Goal: Use online tool/utility

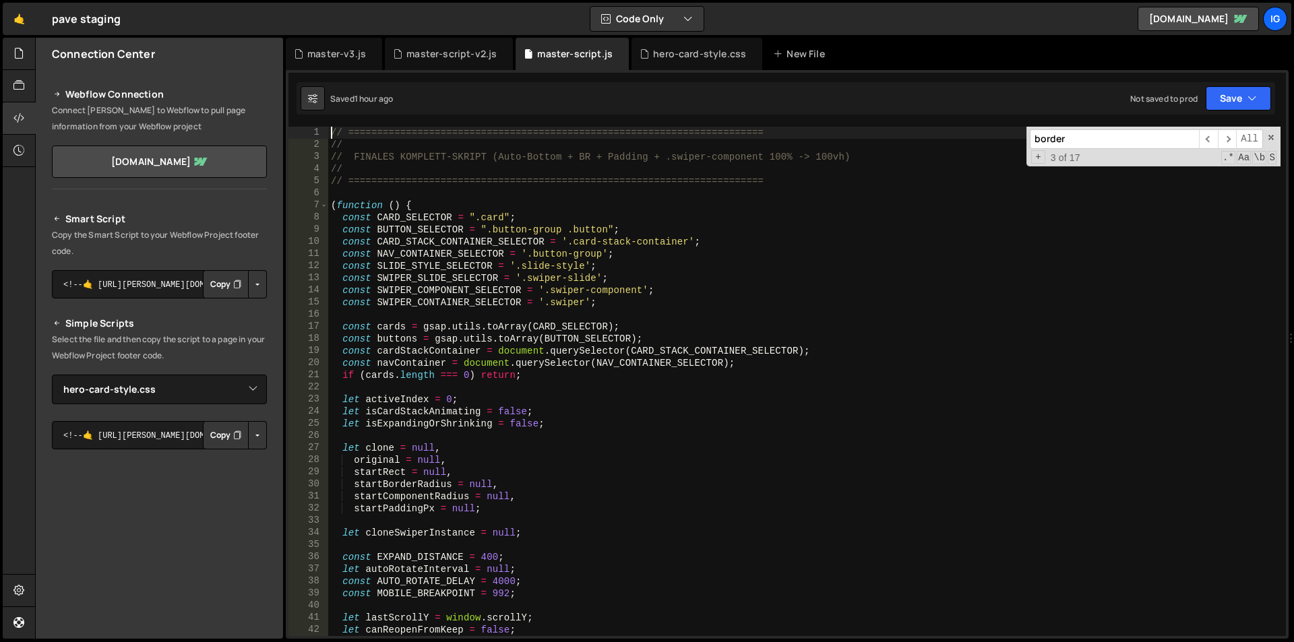
select select "45784"
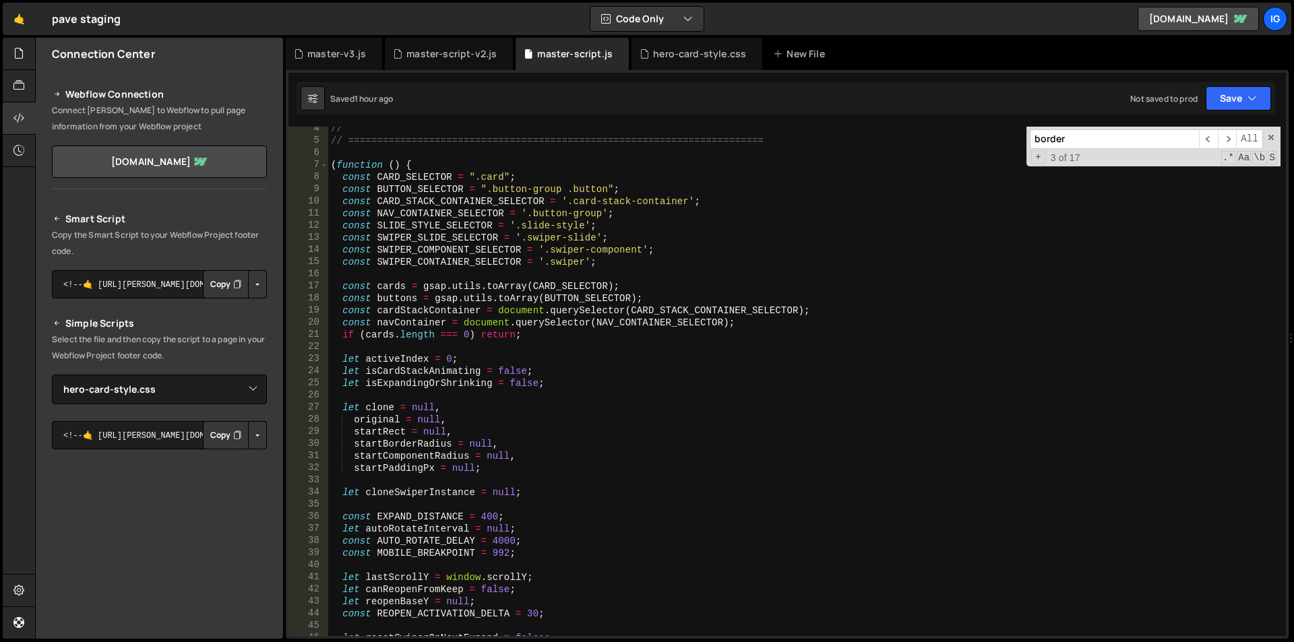
scroll to position [81, 0]
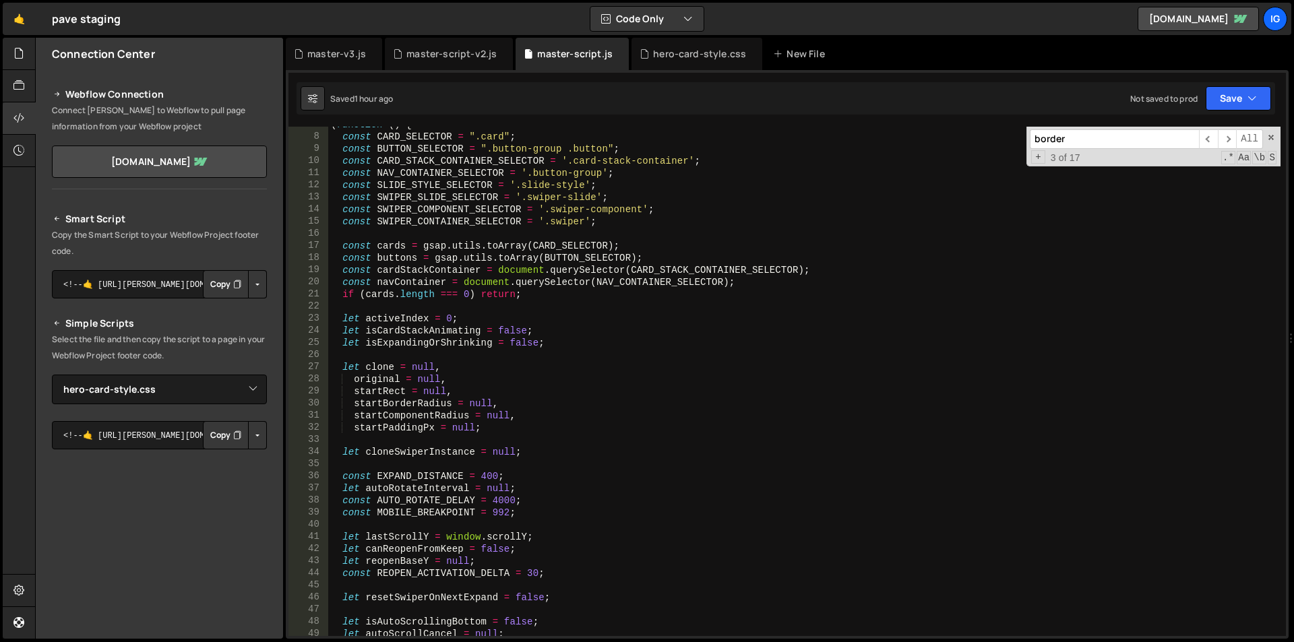
click at [593, 332] on div "( function ( ) { const CARD_SELECTOR = ".card" ; const BUTTON_SELECTOR = ".butt…" at bounding box center [804, 386] width 953 height 534
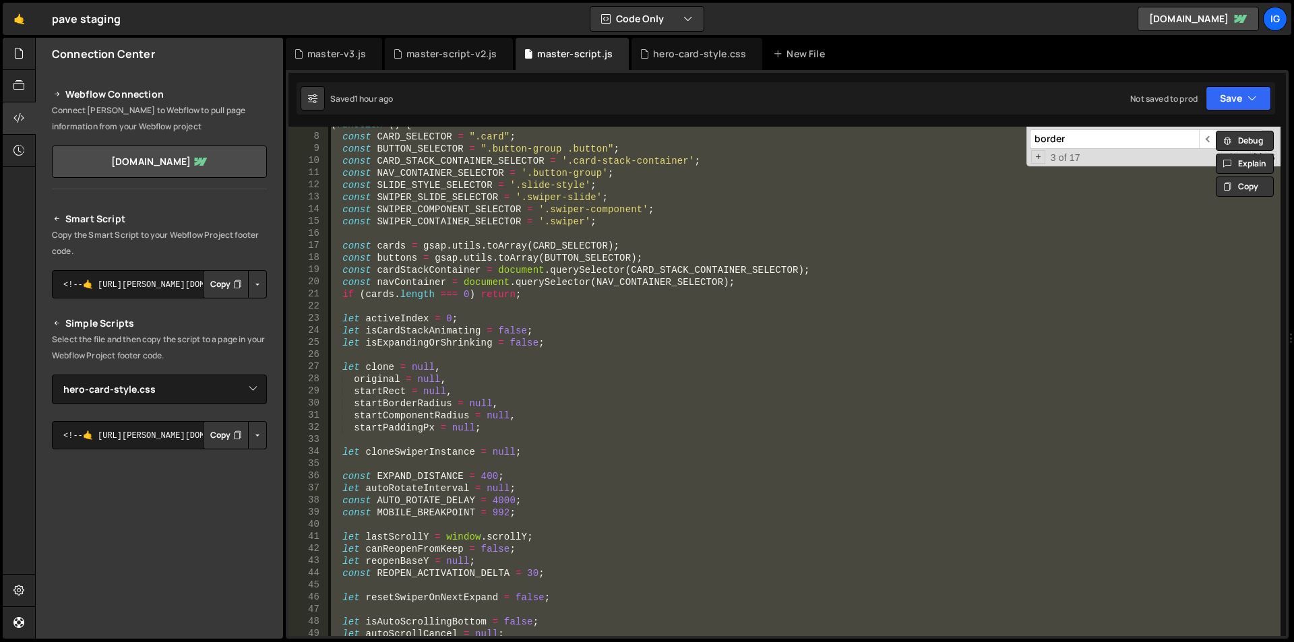
click at [642, 404] on div "( function ( ) { const CARD_SELECTOR = ".card" ; const BUTTON_SELECTOR = ".butt…" at bounding box center [804, 382] width 953 height 510
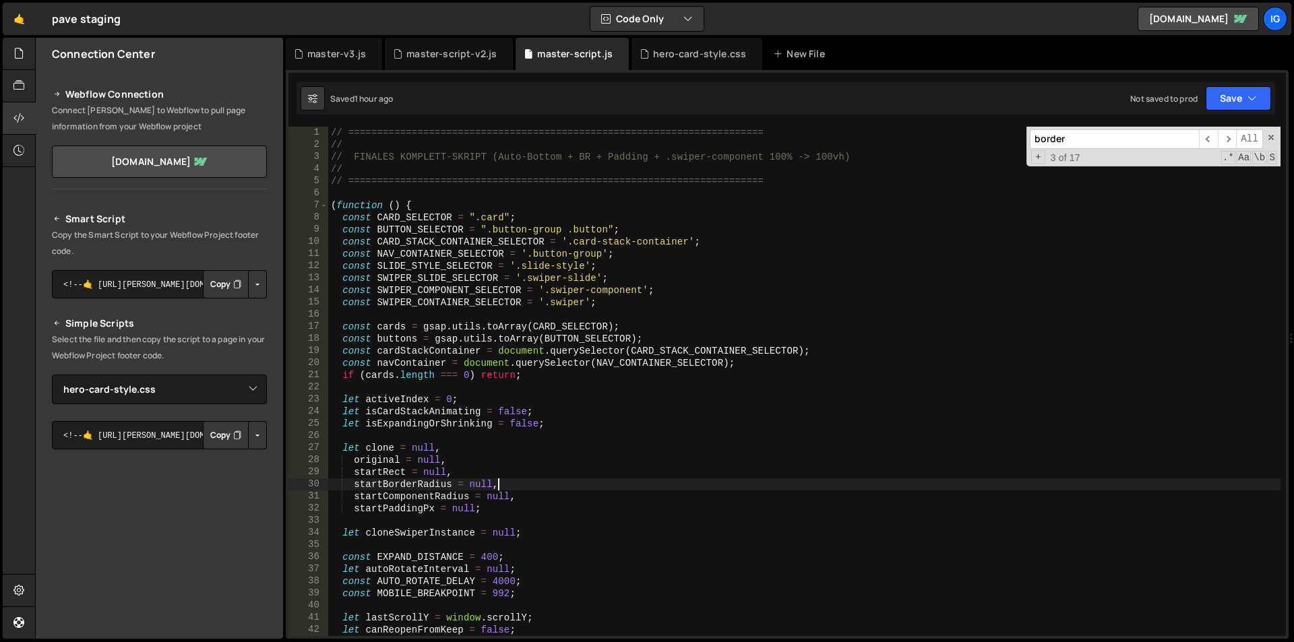
scroll to position [40, 0]
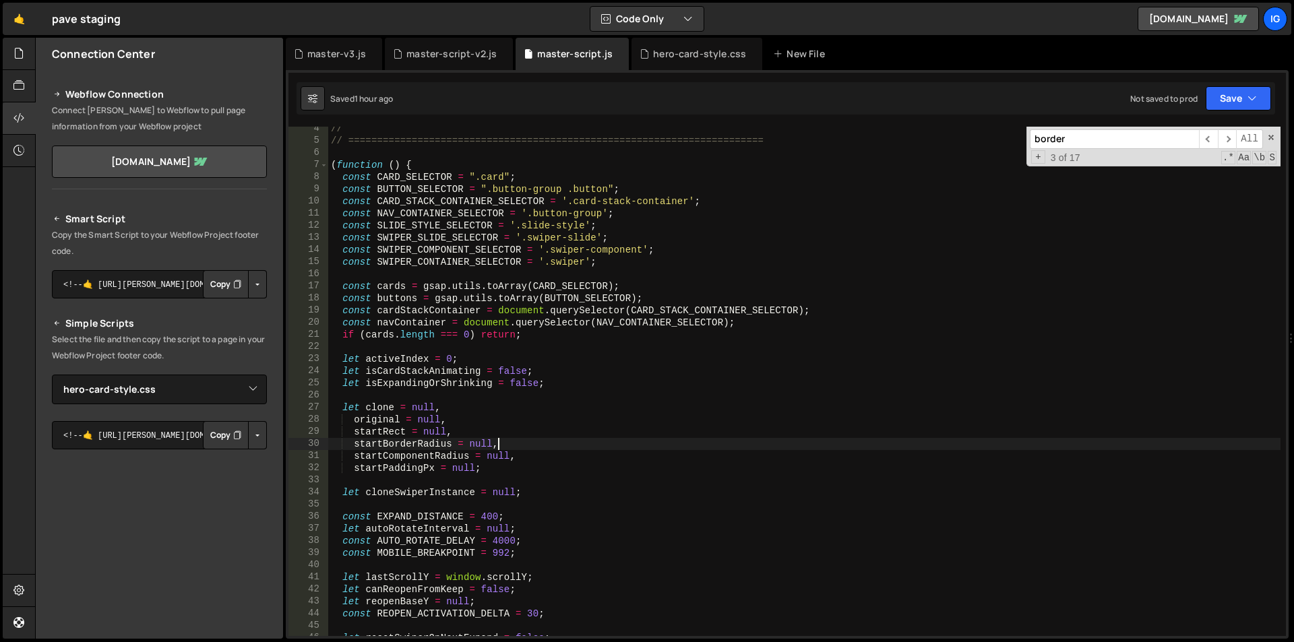
click at [453, 358] on div "// // ======================================================================== …" at bounding box center [804, 390] width 953 height 534
drag, startPoint x: 515, startPoint y: 541, endPoint x: 493, endPoint y: 545, distance: 21.9
click at [493, 545] on div "// // ======================================================================== …" at bounding box center [804, 390] width 953 height 534
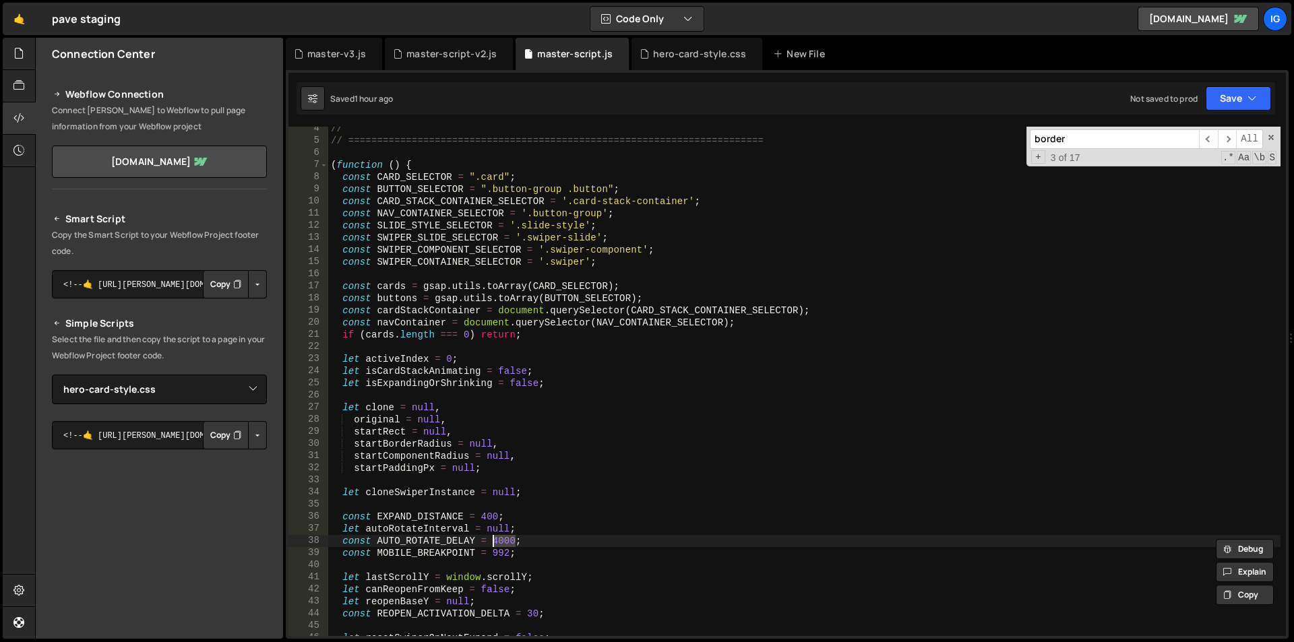
click at [510, 544] on div "// // ======================================================================== …" at bounding box center [804, 382] width 953 height 510
type textarea "const AUTO_ROTATE_DELAY = 400000;"
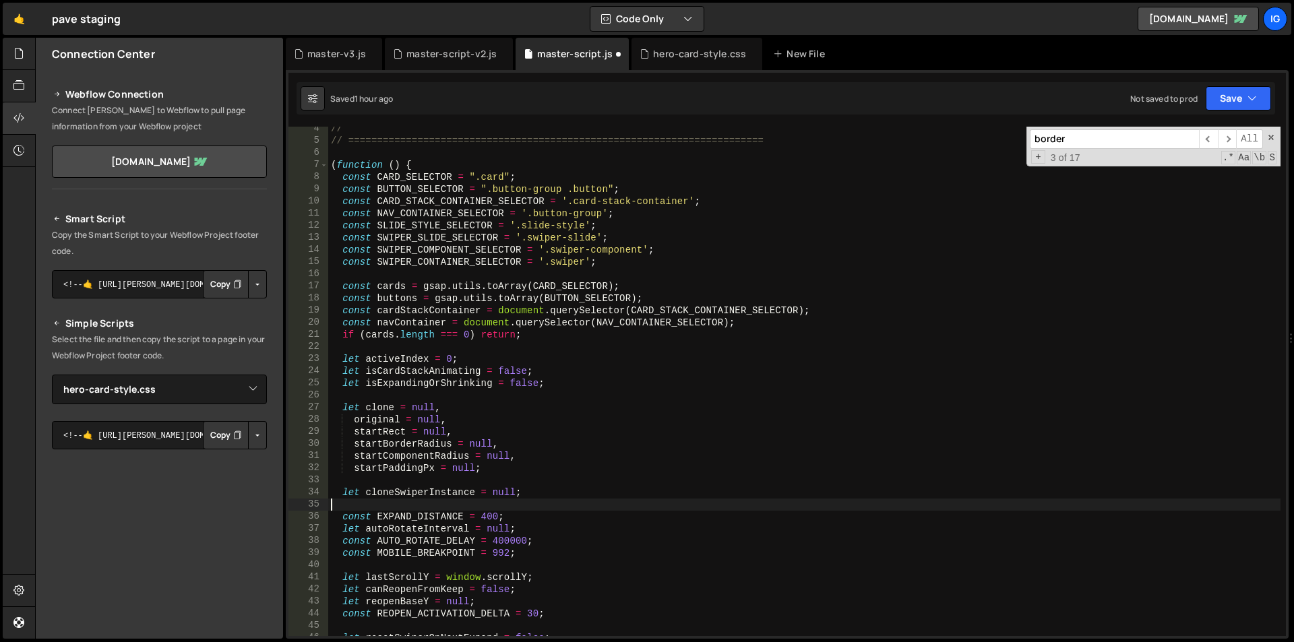
click at [541, 504] on div "// // ======================================================================== …" at bounding box center [804, 390] width 953 height 534
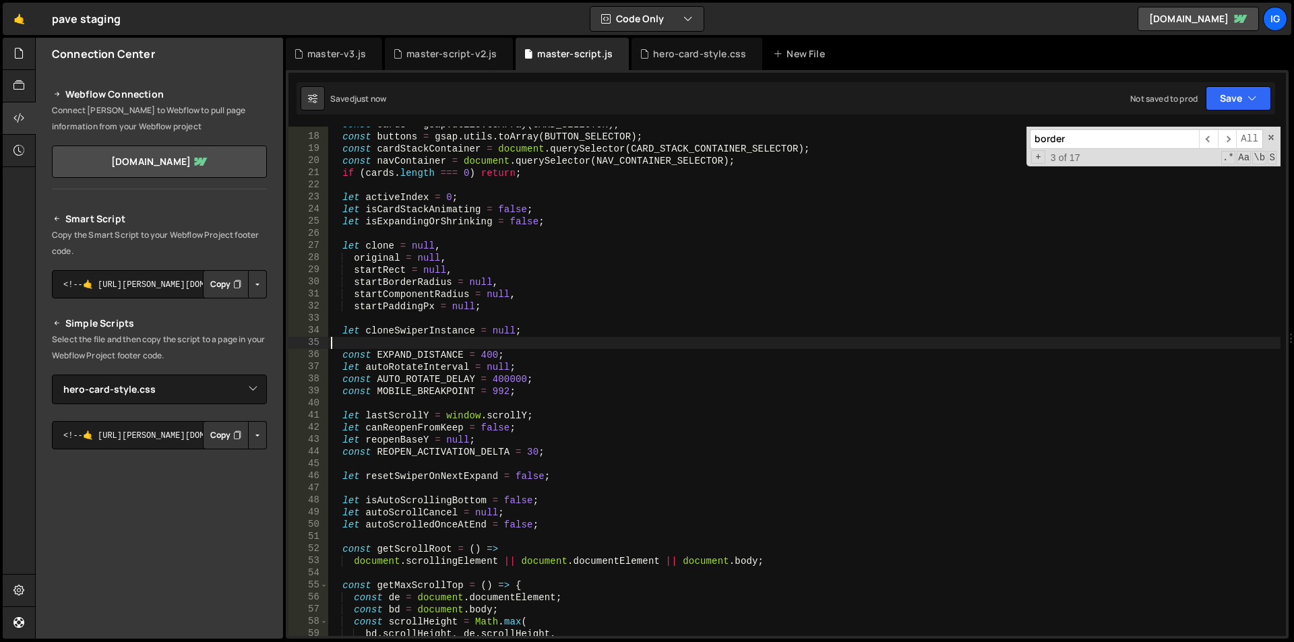
scroll to position [364, 0]
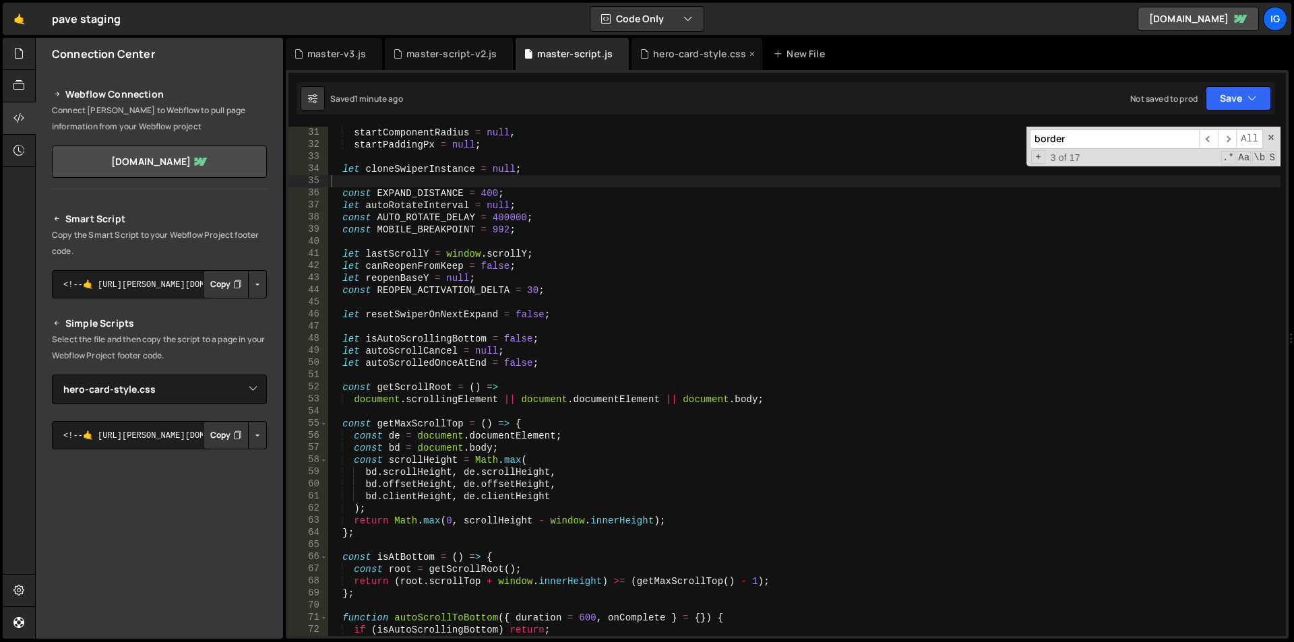
click at [669, 51] on div "hero-card-style.css" at bounding box center [699, 53] width 93 height 13
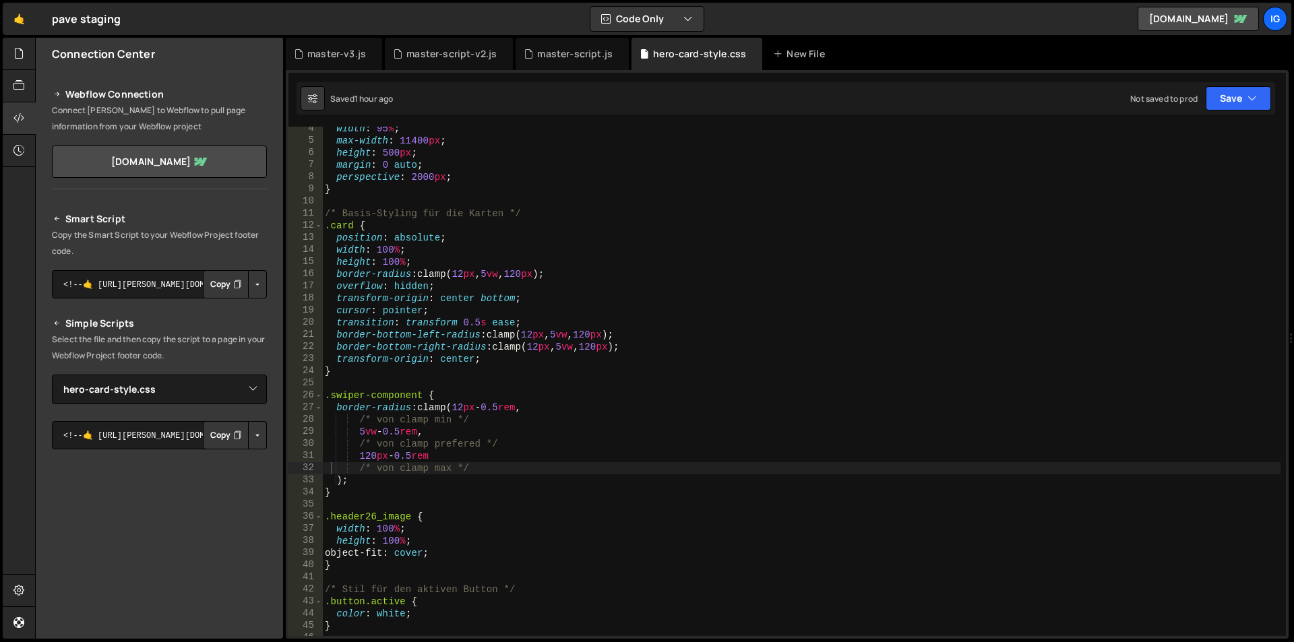
scroll to position [81, 0]
